Goal: Task Accomplishment & Management: Use online tool/utility

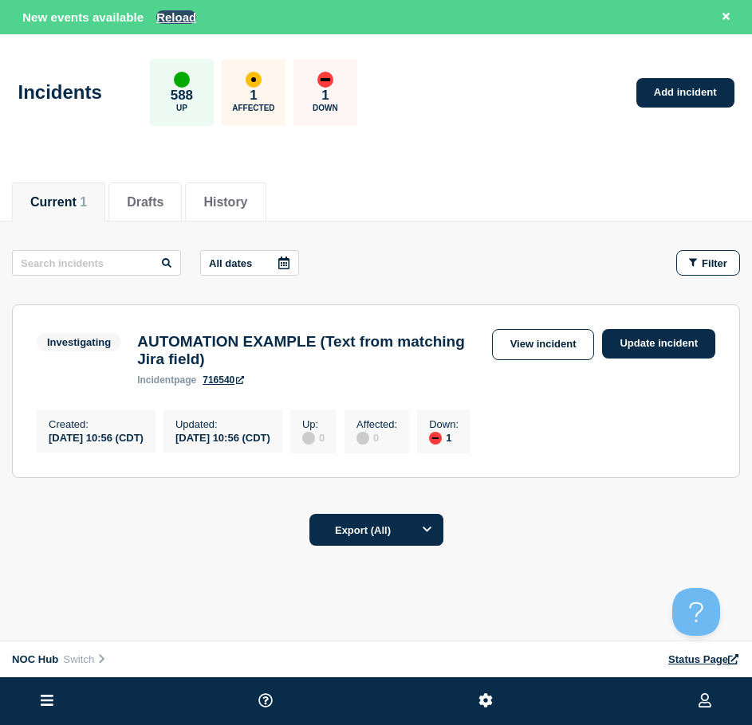
click at [166, 13] on button "Reload" at bounding box center [176, 17] width 40 height 14
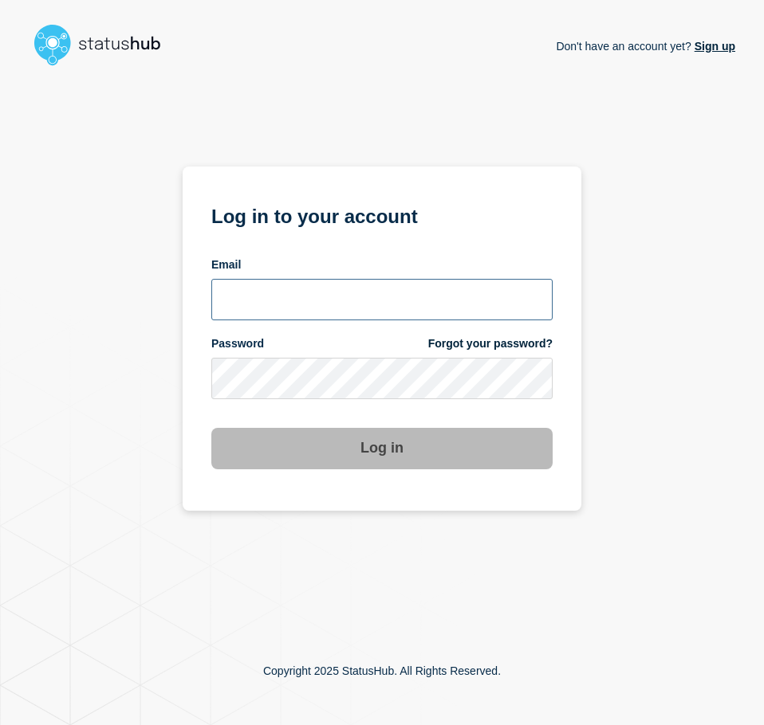
drag, startPoint x: 297, startPoint y: 285, endPoint x: 290, endPoint y: 292, distance: 9.6
click at [294, 287] on input "email input" at bounding box center [381, 299] width 341 height 41
click at [0, 725] on com-1password-button at bounding box center [0, 725] width 0 height 0
click at [371, 293] on input "email input" at bounding box center [381, 299] width 341 height 41
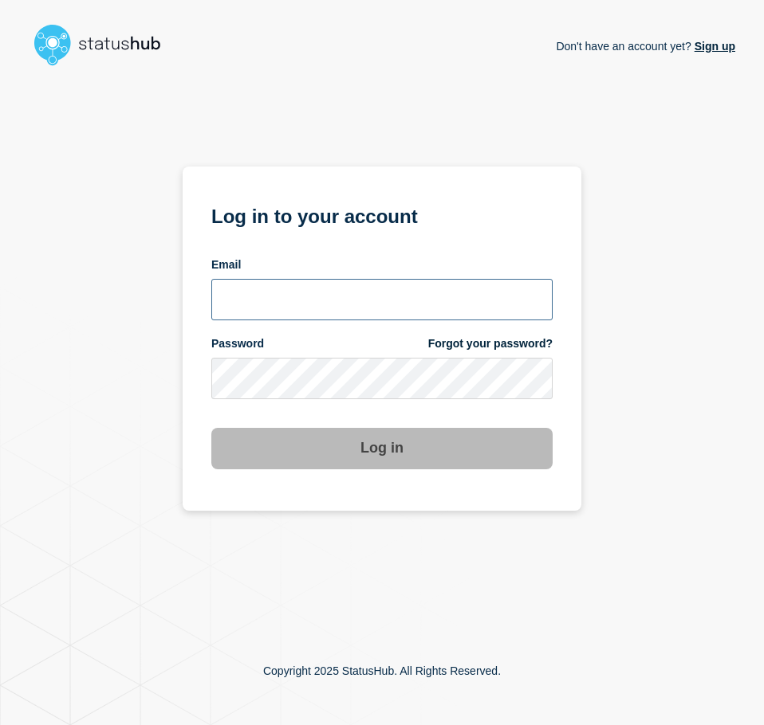
click at [371, 293] on input "email input" at bounding box center [381, 299] width 341 height 41
click at [0, 725] on com-1password-button at bounding box center [0, 725] width 0 height 0
drag, startPoint x: 619, startPoint y: 184, endPoint x: 616, endPoint y: 198, distance: 14.5
click at [619, 187] on div "Don't have an account yet? Sign up Log in to your account Email Password Forgot…" at bounding box center [382, 345] width 706 height 544
click at [379, 293] on input "email input" at bounding box center [381, 299] width 341 height 41
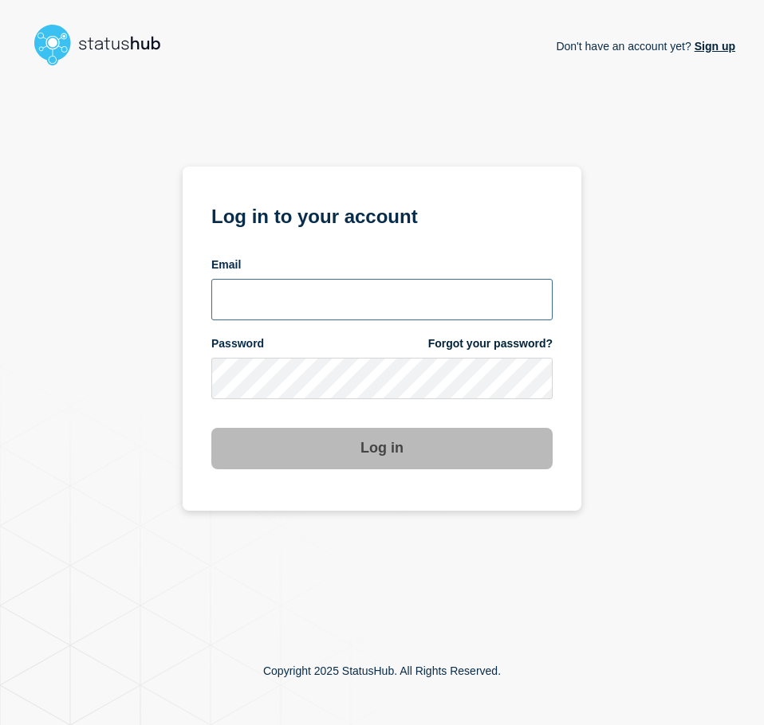
type input "[EMAIL_ADDRESS][PERSON_NAME][DOMAIN_NAME]"
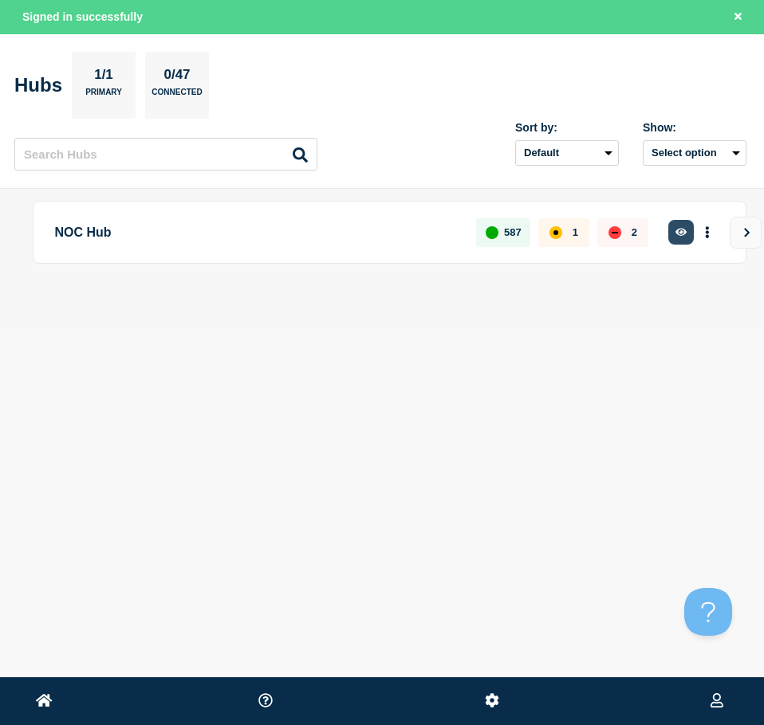
click at [678, 233] on icon "button" at bounding box center [681, 232] width 12 height 8
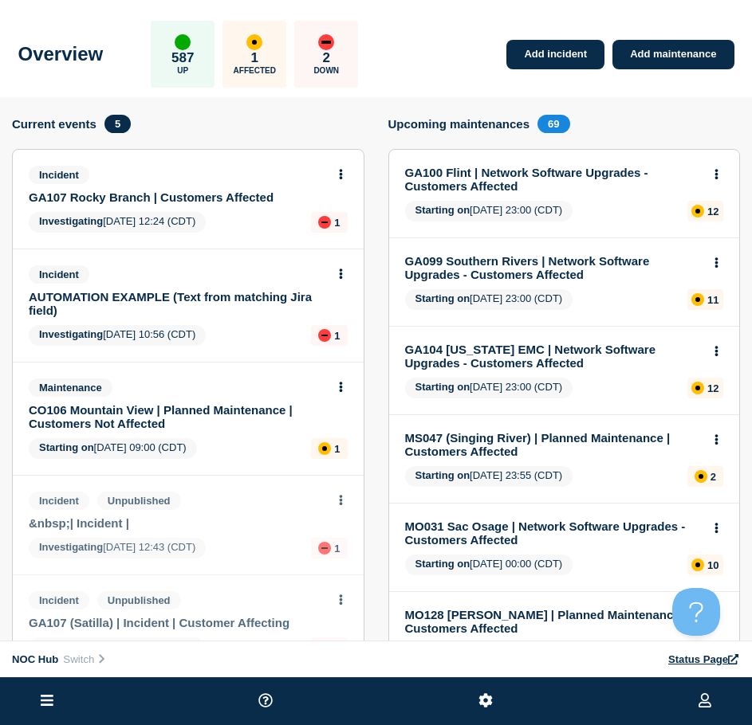
click at [165, 194] on link "GA107 Rocky Branch | Customers Affected" at bounding box center [177, 198] width 297 height 14
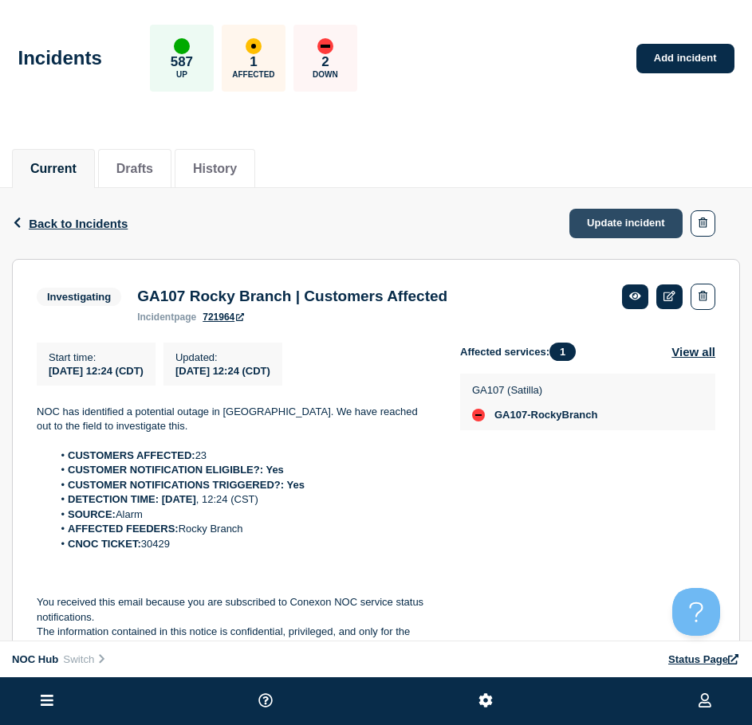
click at [598, 223] on link "Update incident" at bounding box center [625, 223] width 113 height 29
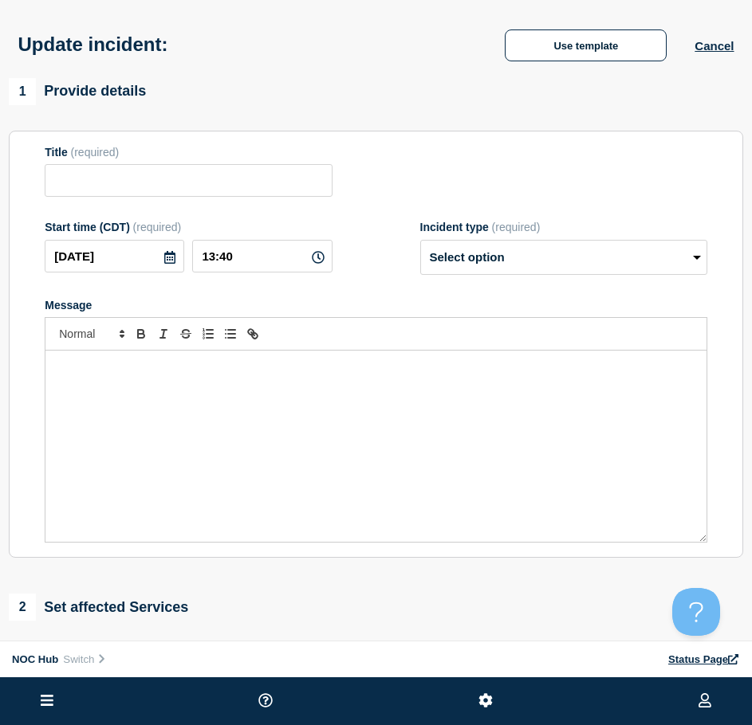
type input "GA107 Rocky Branch | Customers Affected"
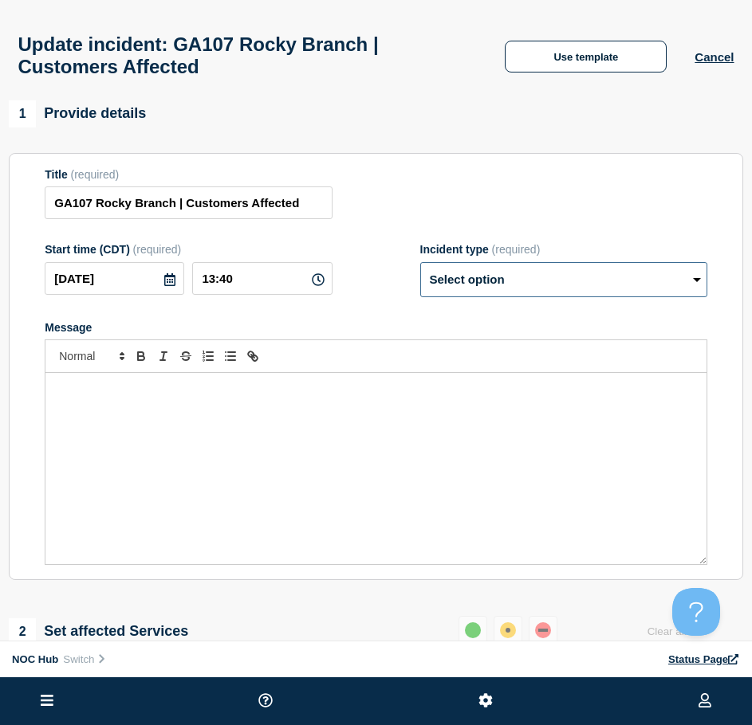
drag, startPoint x: 506, startPoint y: 277, endPoint x: 509, endPoint y: 306, distance: 29.7
click at [509, 306] on form "Title (required) GA107 Rocky Branch | Customers Affected Start time (CDT) (requ…" at bounding box center [376, 367] width 662 height 398
click at [467, 417] on div "Message" at bounding box center [375, 468] width 661 height 191
drag, startPoint x: 485, startPoint y: 273, endPoint x: 477, endPoint y: 281, distance: 10.1
click at [482, 276] on div "Incident type (required) Select option Investigating Identified Monitoring Reso…" at bounding box center [563, 270] width 287 height 54
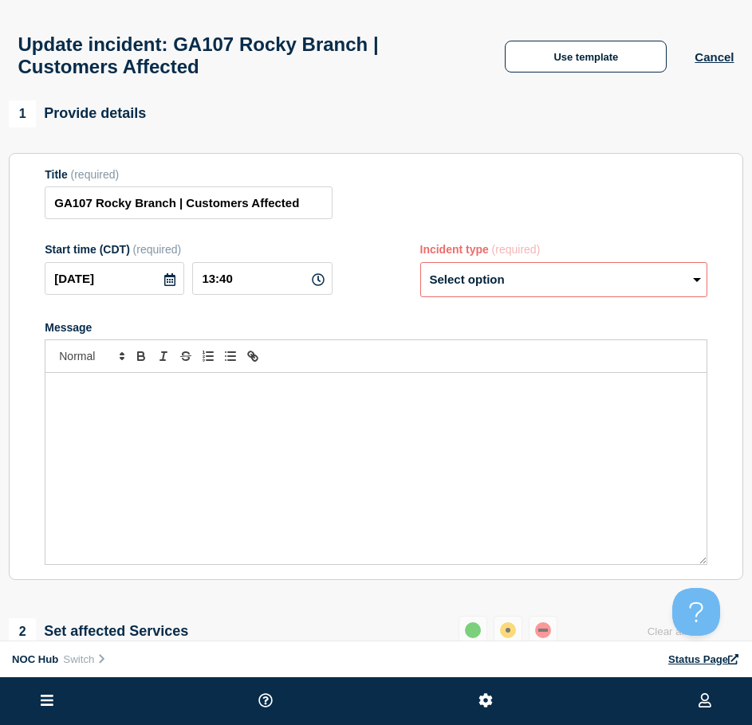
drag, startPoint x: 475, startPoint y: 284, endPoint x: 471, endPoint y: 293, distance: 9.6
click at [473, 289] on select "Select option Investigating Identified Monitoring Resolved" at bounding box center [563, 279] width 287 height 35
select select "resolved"
click at [420, 269] on select "Select option Investigating Identified Monitoring Resolved" at bounding box center [563, 279] width 287 height 35
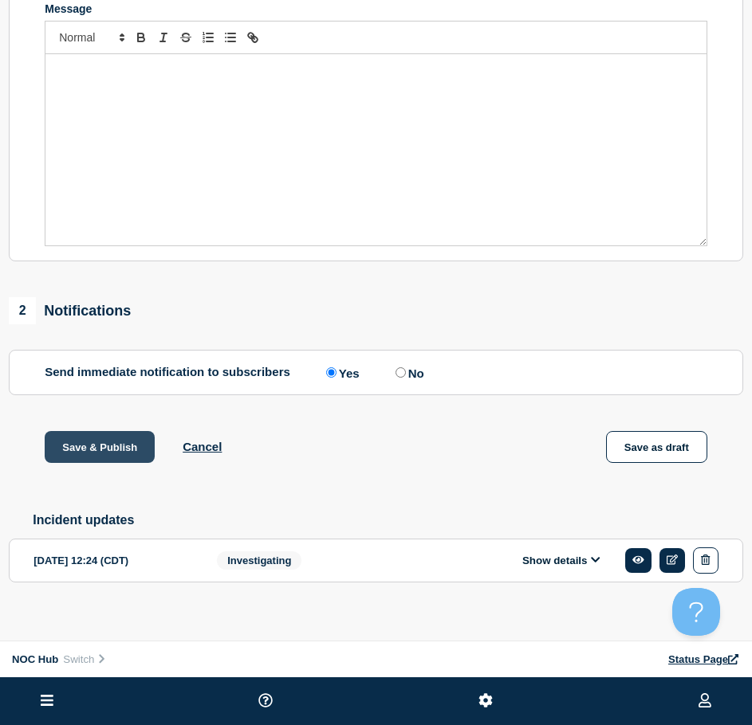
click at [75, 445] on button "Save & Publish" at bounding box center [100, 447] width 110 height 32
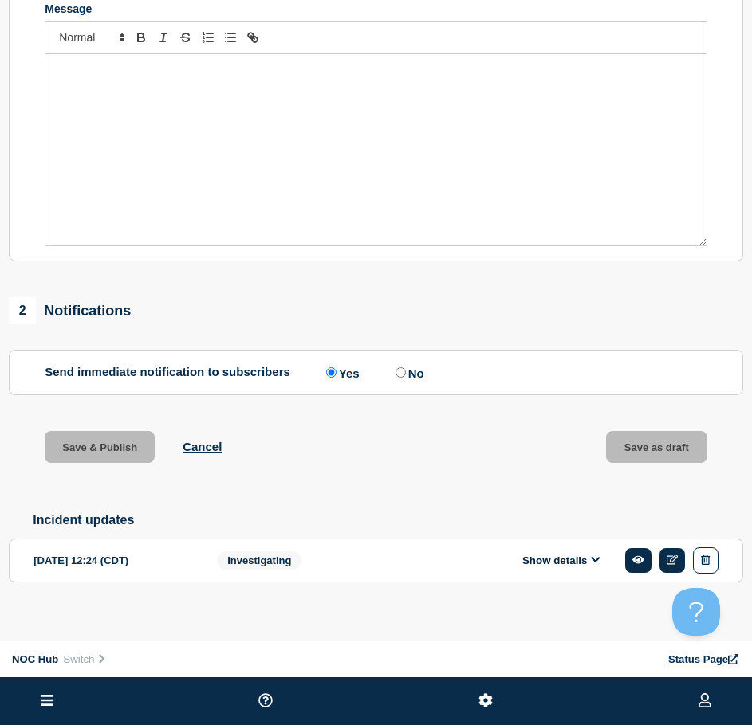
scroll to position [352, 0]
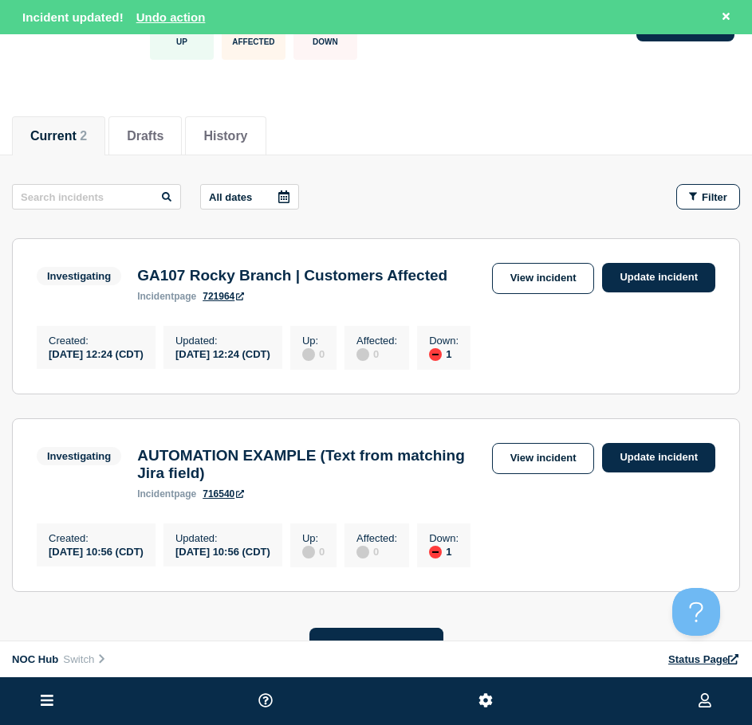
scroll to position [159, 0]
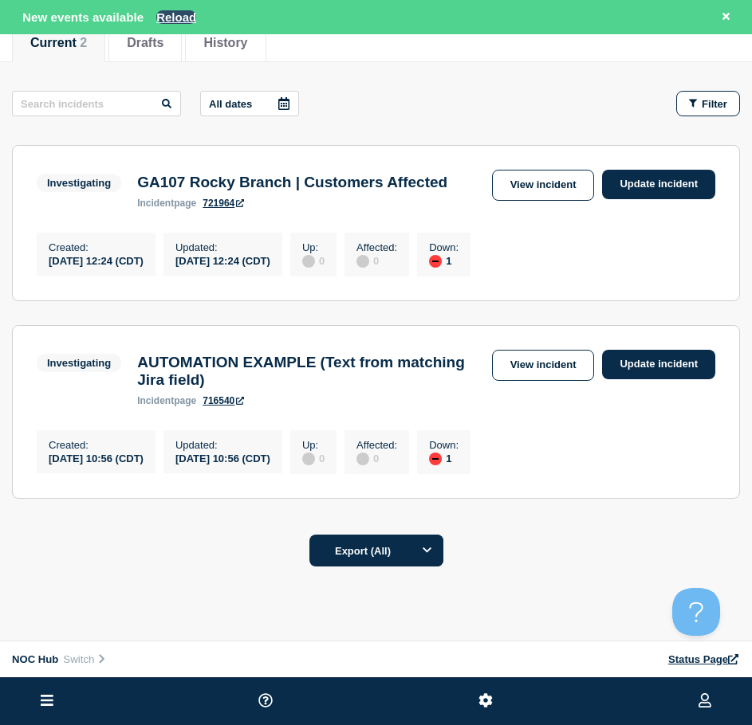
click at [186, 18] on button "Reload" at bounding box center [176, 17] width 40 height 14
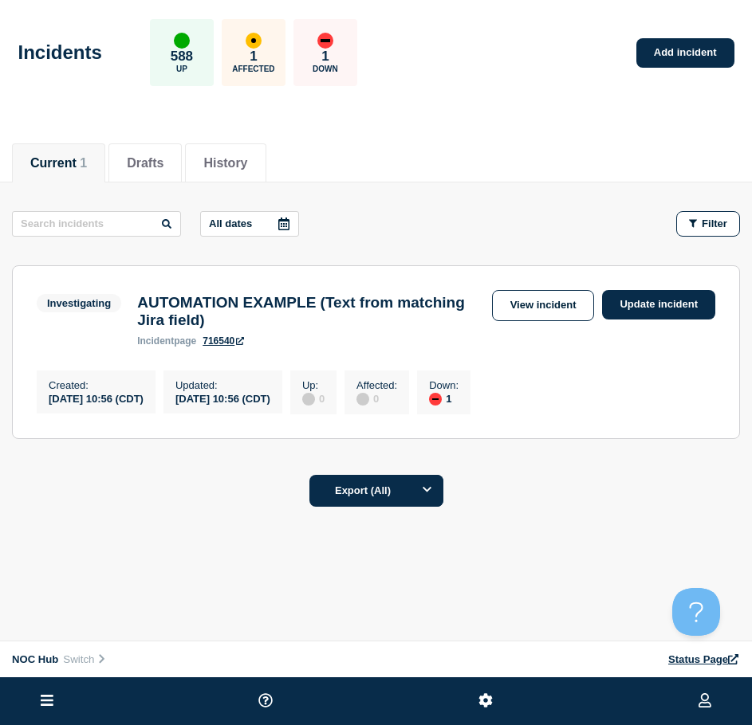
scroll to position [14, 0]
